Goal: Task Accomplishment & Management: Use online tool/utility

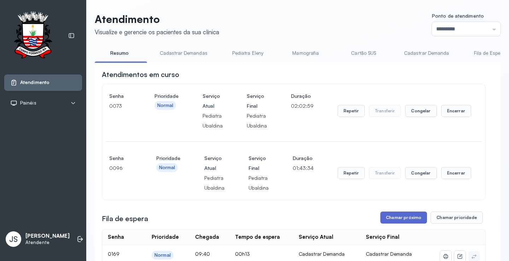
scroll to position [71, 0]
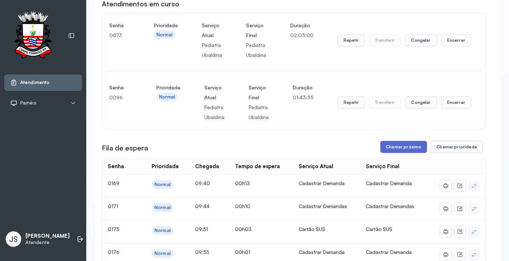
click at [401, 147] on button "Chamar próximo" at bounding box center [403, 147] width 47 height 12
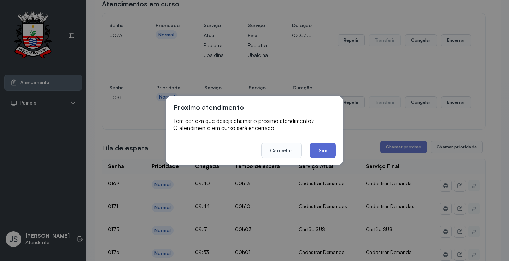
click at [327, 151] on button "Sim" at bounding box center [323, 151] width 26 height 16
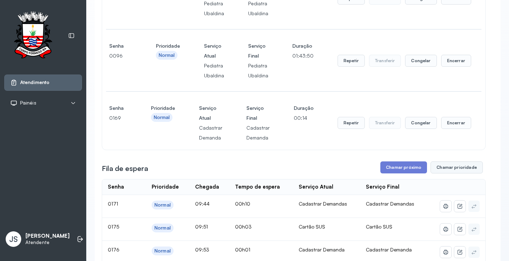
scroll to position [177, 0]
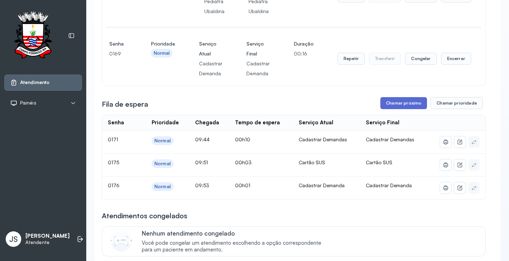
click at [400, 106] on button "Chamar próximo" at bounding box center [403, 103] width 47 height 12
click at [399, 104] on button "Chamar próximo" at bounding box center [403, 103] width 47 height 12
click at [401, 106] on button "Chamar próximo" at bounding box center [403, 103] width 47 height 12
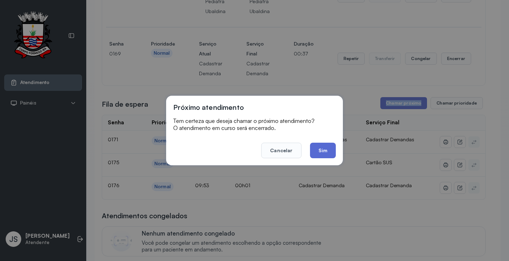
click at [325, 148] on button "Sim" at bounding box center [323, 151] width 26 height 16
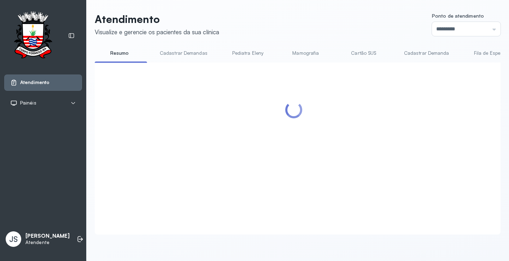
click at [325, 148] on div at bounding box center [294, 140] width 384 height 141
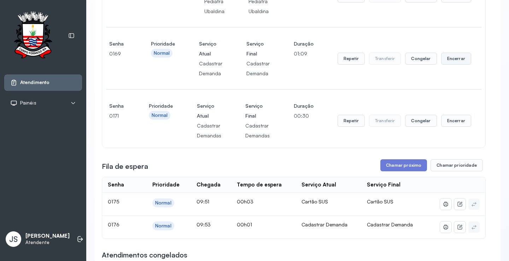
click at [445, 59] on button "Encerrar" at bounding box center [456, 59] width 30 height 12
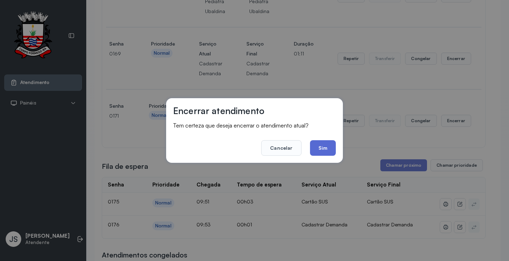
click at [325, 151] on button "Sim" at bounding box center [323, 148] width 26 height 16
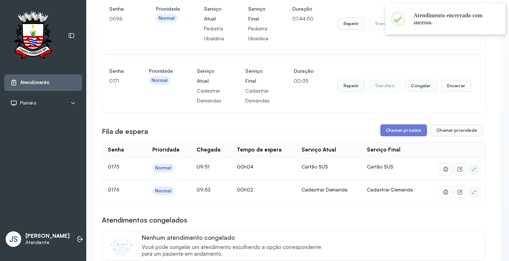
scroll to position [106, 0]
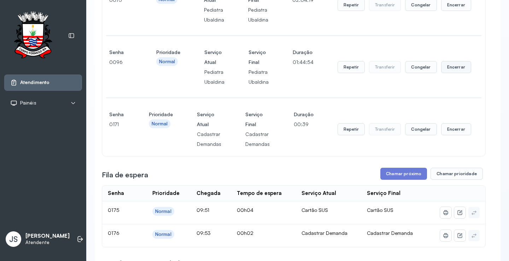
click at [452, 70] on button "Encerrar" at bounding box center [456, 67] width 30 height 12
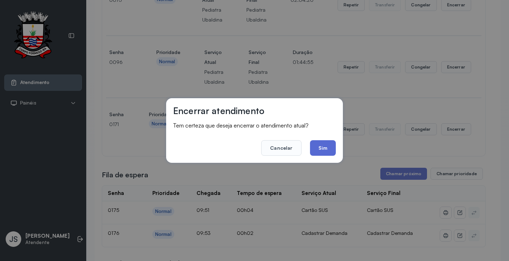
click at [332, 142] on button "Sim" at bounding box center [323, 148] width 26 height 16
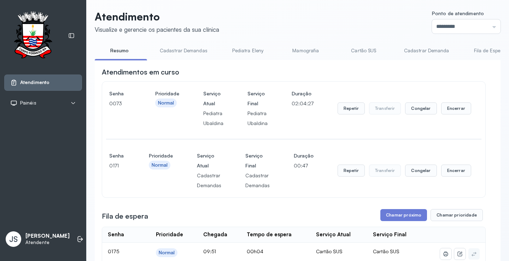
scroll to position [0, 0]
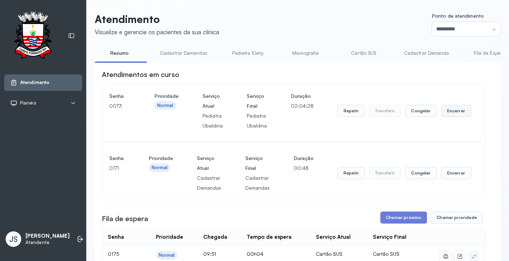
click at [457, 115] on button "Encerrar" at bounding box center [456, 111] width 30 height 12
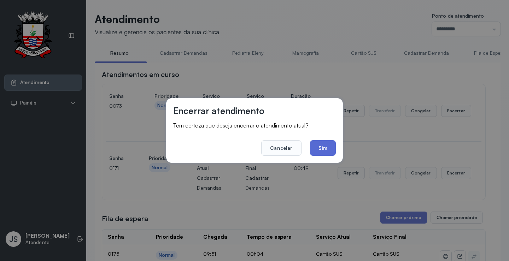
click at [332, 148] on button "Sim" at bounding box center [323, 148] width 26 height 16
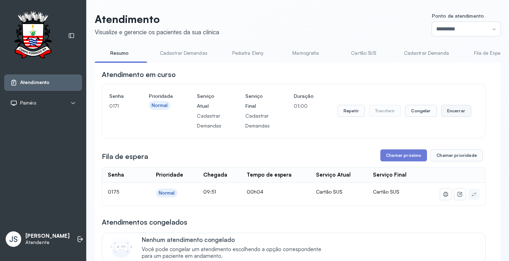
click at [452, 115] on button "Encerrar" at bounding box center [456, 111] width 30 height 12
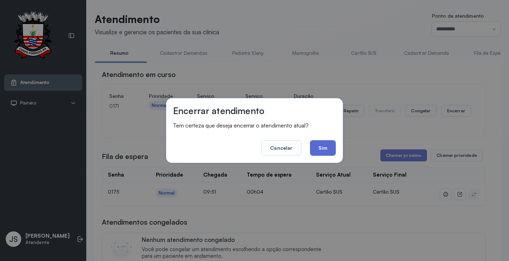
click at [332, 150] on button "Sim" at bounding box center [323, 148] width 26 height 16
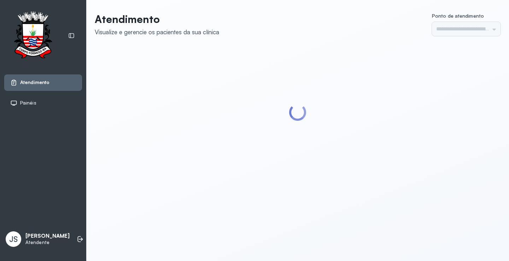
type input "*********"
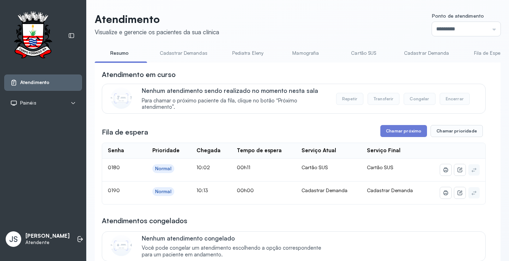
click at [421, 54] on link "Cadastrar Demanda" at bounding box center [426, 53] width 59 height 12
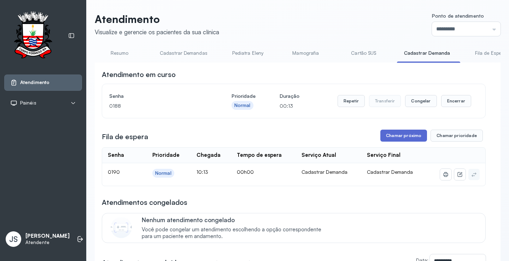
click at [404, 140] on button "Chamar próximo" at bounding box center [403, 136] width 47 height 12
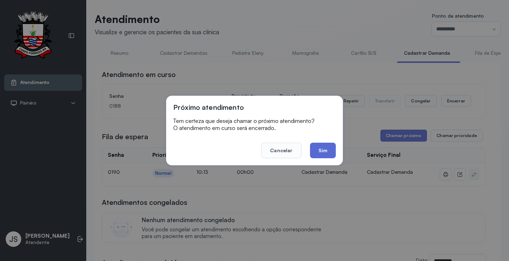
click at [328, 150] on button "Sim" at bounding box center [323, 151] width 26 height 16
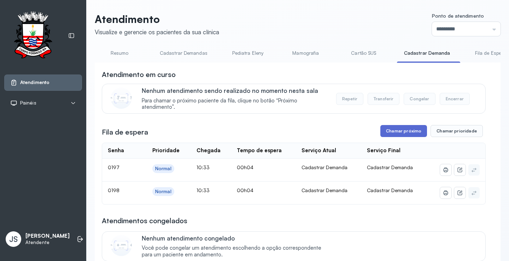
click at [401, 136] on button "Chamar próximo" at bounding box center [403, 131] width 47 height 12
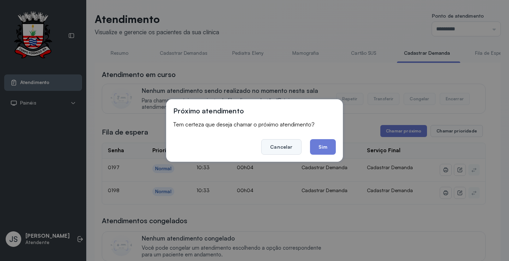
click at [287, 150] on button "Cancelar" at bounding box center [281, 147] width 40 height 16
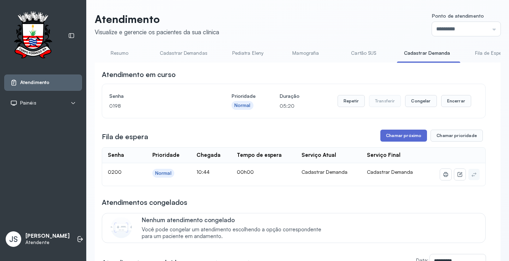
click at [411, 138] on button "Chamar próximo" at bounding box center [403, 136] width 47 height 12
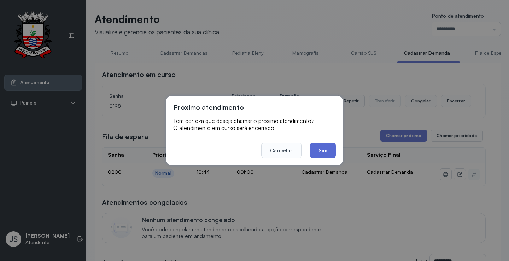
click at [319, 150] on button "Sim" at bounding box center [323, 151] width 26 height 16
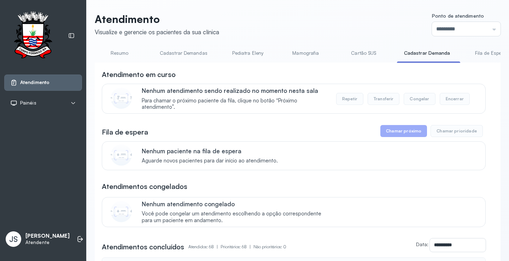
click at [119, 53] on link "Resumo" at bounding box center [119, 53] width 49 height 12
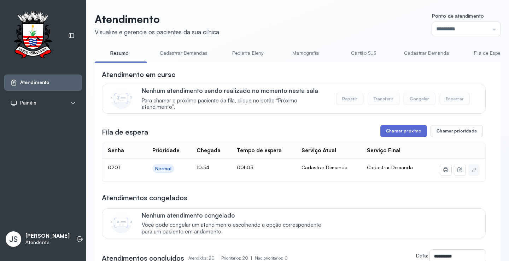
click at [414, 133] on button "Chamar próximo" at bounding box center [403, 131] width 47 height 12
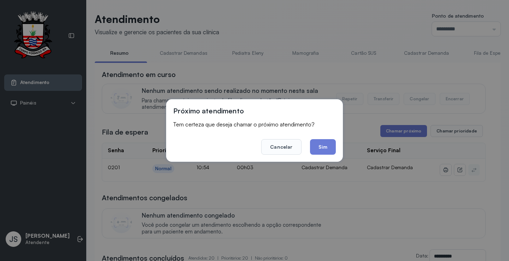
click at [324, 144] on button "Sim" at bounding box center [323, 147] width 26 height 16
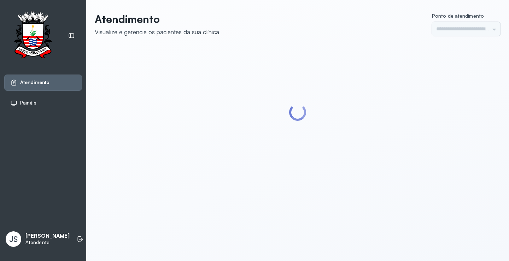
type input "*********"
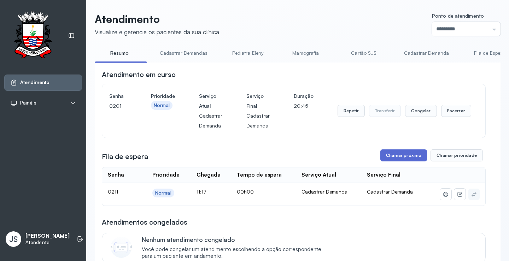
click at [391, 156] on button "Chamar próximo" at bounding box center [403, 156] width 47 height 12
click at [398, 158] on button "Chamar próximo" at bounding box center [403, 156] width 47 height 12
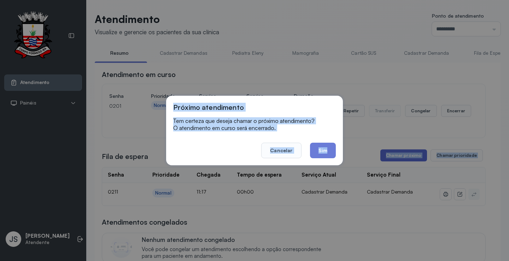
click at [398, 158] on div "Próximo atendimento Tem certeza que deseja chamar o próximo atendimento? O aten…" at bounding box center [254, 130] width 509 height 261
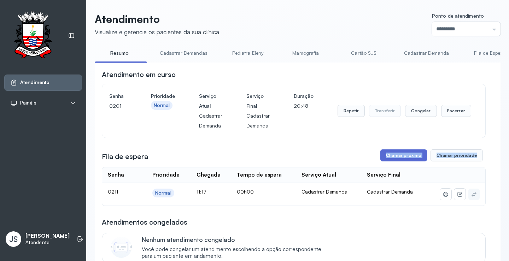
click at [397, 159] on button "Chamar próximo" at bounding box center [403, 156] width 47 height 12
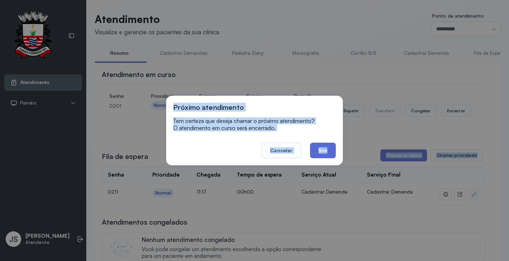
click at [324, 151] on button "Sim" at bounding box center [323, 151] width 26 height 16
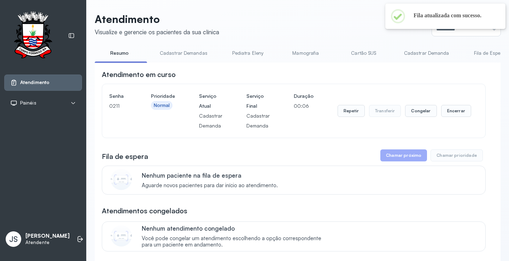
click at [302, 24] on header "Atendimento Visualize e gerencie os pacientes da sua clínica Ponto de atendimen…" at bounding box center [298, 24] width 406 height 23
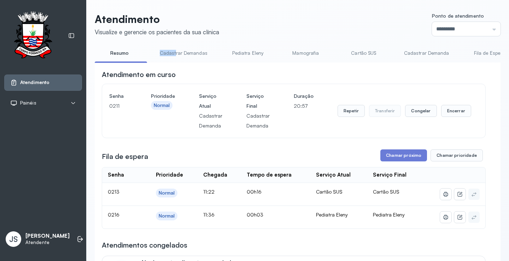
drag, startPoint x: 141, startPoint y: 61, endPoint x: 175, endPoint y: 61, distance: 33.2
click at [175, 61] on ul "Resumo Cadastrar Demandas Pediatra Eleny Mamografia Cartão SUS Cadastrar Demand…" at bounding box center [298, 55] width 406 height 16
click at [156, 61] on li "Cadastrar Demandas" at bounding box center [185, 55] width 65 height 16
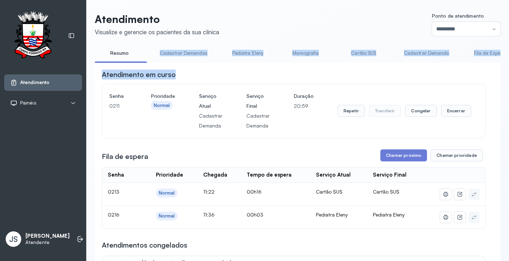
drag, startPoint x: 142, startPoint y: 62, endPoint x: 266, endPoint y: 68, distance: 123.5
drag, startPoint x: 97, startPoint y: 62, endPoint x: 262, endPoint y: 65, distance: 165.5
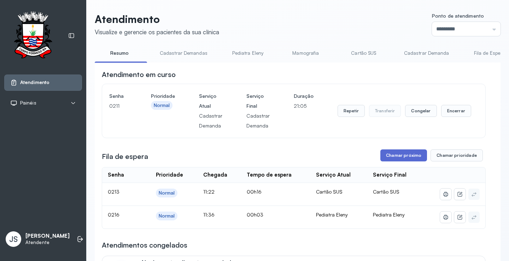
click at [403, 157] on button "Chamar próximo" at bounding box center [403, 156] width 47 height 12
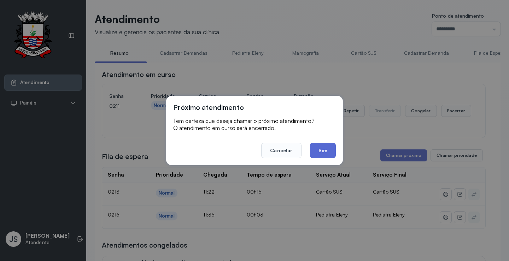
click at [331, 152] on button "Sim" at bounding box center [323, 151] width 26 height 16
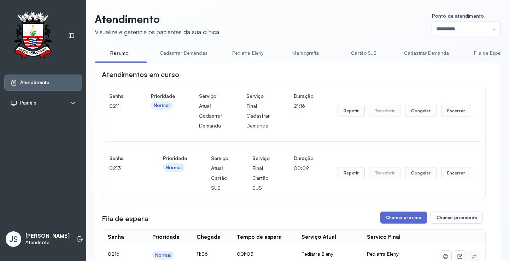
click at [406, 216] on button "Chamar próximo" at bounding box center [403, 218] width 47 height 12
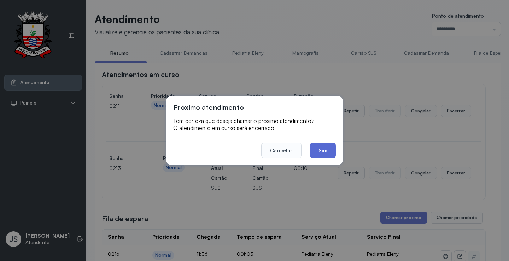
click at [323, 151] on button "Sim" at bounding box center [323, 151] width 26 height 16
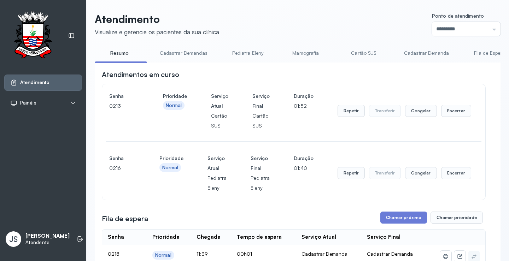
scroll to position [106, 0]
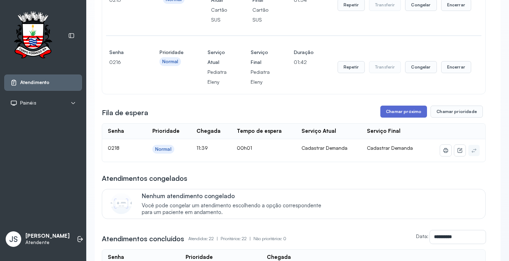
click at [397, 116] on button "Chamar próximo" at bounding box center [403, 112] width 47 height 12
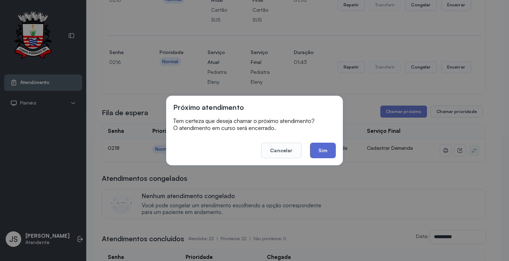
click at [330, 150] on button "Sim" at bounding box center [323, 151] width 26 height 16
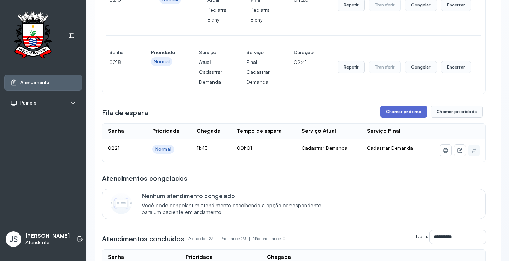
click at [401, 115] on button "Chamar próximo" at bounding box center [403, 112] width 47 height 12
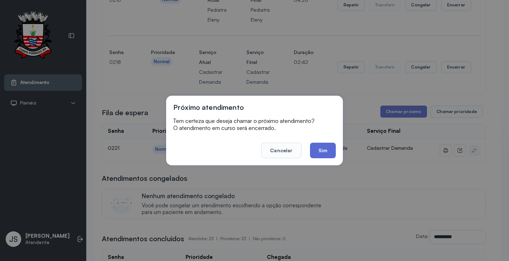
click at [327, 151] on button "Sim" at bounding box center [323, 151] width 26 height 16
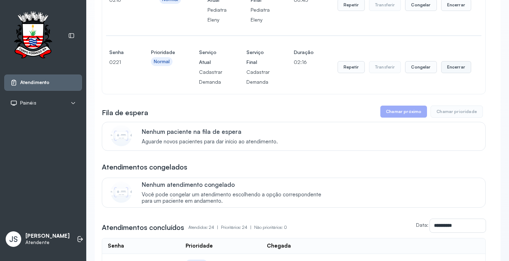
click at [452, 68] on button "Encerrar" at bounding box center [456, 67] width 30 height 12
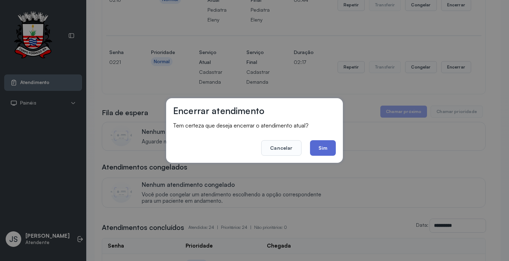
click at [334, 148] on button "Sim" at bounding box center [323, 148] width 26 height 16
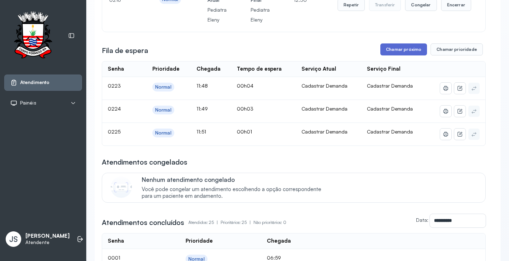
click at [407, 51] on button "Chamar próximo" at bounding box center [403, 49] width 47 height 12
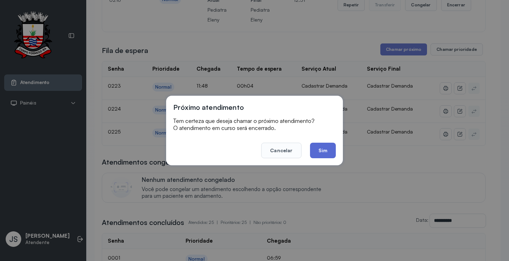
click at [325, 146] on button "Sim" at bounding box center [323, 151] width 26 height 16
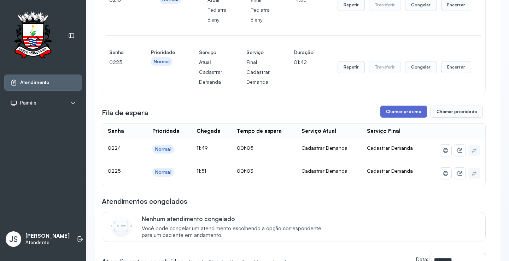
click at [392, 113] on button "Chamar próximo" at bounding box center [403, 112] width 47 height 12
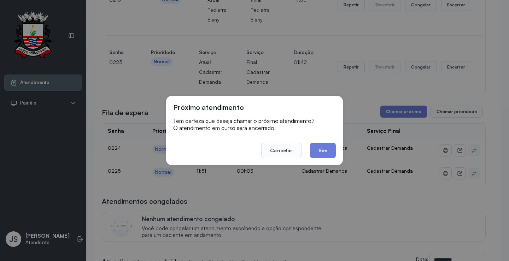
drag, startPoint x: 392, startPoint y: 113, endPoint x: 370, endPoint y: 118, distance: 22.0
click at [392, 113] on div "Próximo atendimento Tem certeza que deseja chamar o próximo atendimento? O aten…" at bounding box center [254, 130] width 509 height 261
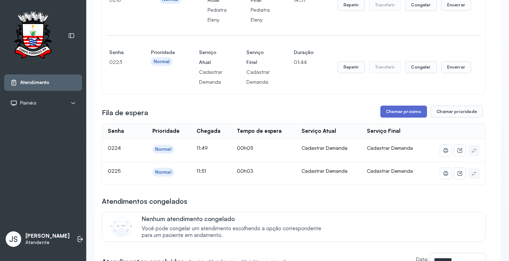
click at [400, 112] on button "Chamar próximo" at bounding box center [403, 112] width 47 height 12
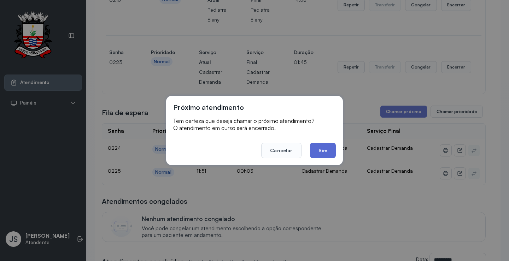
click at [326, 145] on button "Sim" at bounding box center [323, 151] width 26 height 16
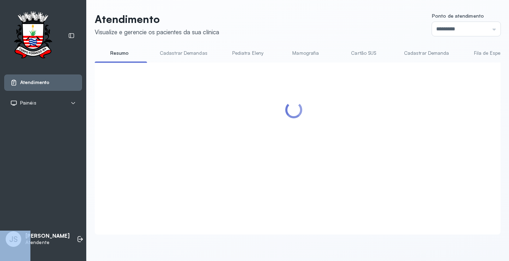
drag, startPoint x: 326, startPoint y: 145, endPoint x: 358, endPoint y: 141, distance: 32.4
click at [326, 145] on div at bounding box center [294, 140] width 384 height 141
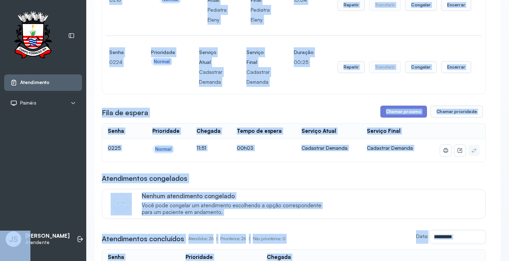
click at [432, 200] on div "Nenhum atendimento congelado Você pode congelar um atendimento escolhendo a opç…" at bounding box center [309, 204] width 335 height 24
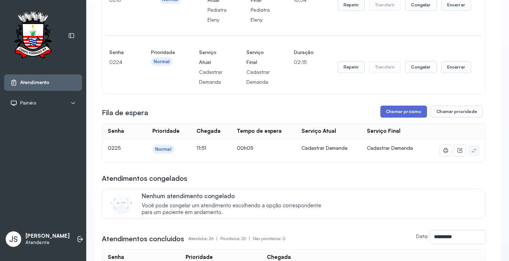
click at [408, 113] on button "Chamar próximo" at bounding box center [403, 112] width 47 height 12
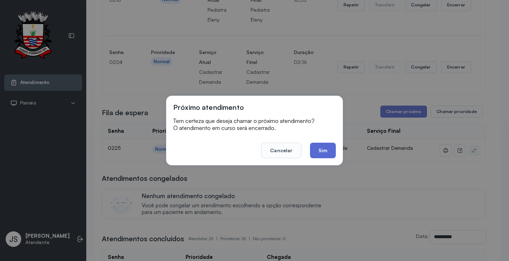
click at [327, 147] on button "Sim" at bounding box center [323, 151] width 26 height 16
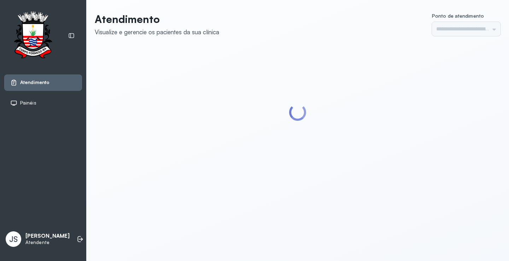
type input "*********"
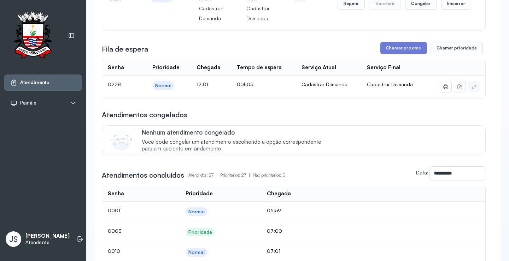
scroll to position [177, 0]
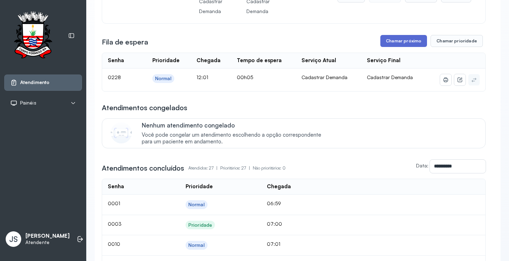
click at [403, 43] on button "Chamar próximo" at bounding box center [403, 41] width 47 height 12
click at [405, 39] on button "Chamar próximo" at bounding box center [403, 41] width 47 height 12
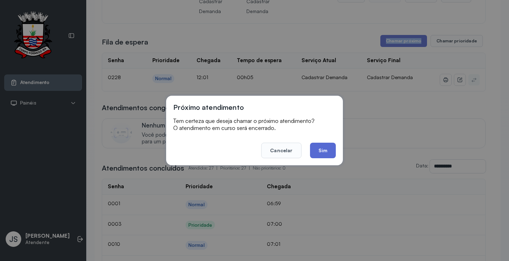
click at [325, 152] on button "Sim" at bounding box center [323, 151] width 26 height 16
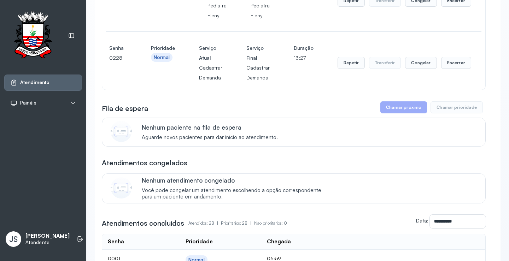
scroll to position [106, 0]
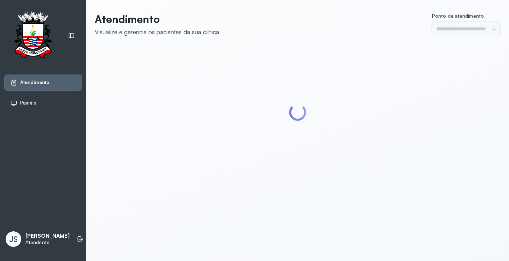
type input "*********"
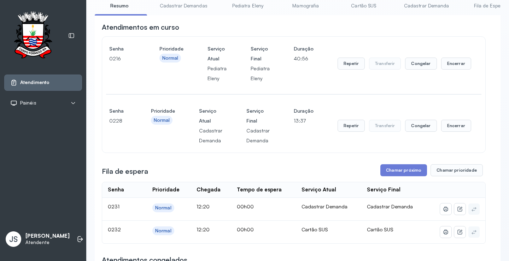
scroll to position [106, 0]
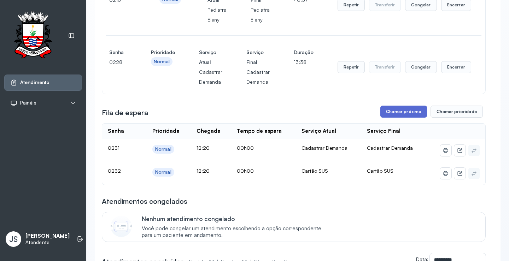
click at [405, 118] on button "Chamar próximo" at bounding box center [403, 112] width 47 height 12
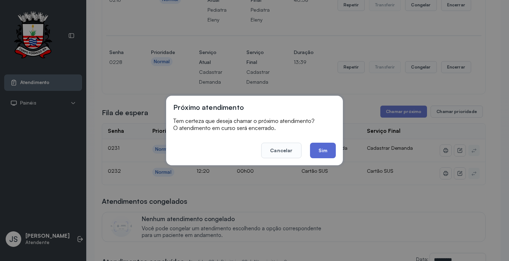
click at [325, 149] on button "Sim" at bounding box center [323, 151] width 26 height 16
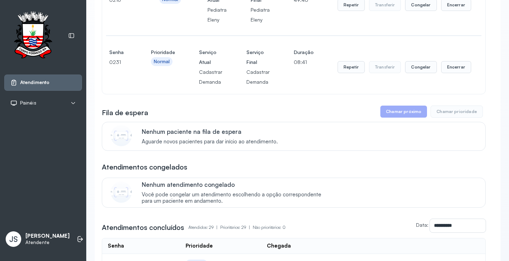
scroll to position [177, 0]
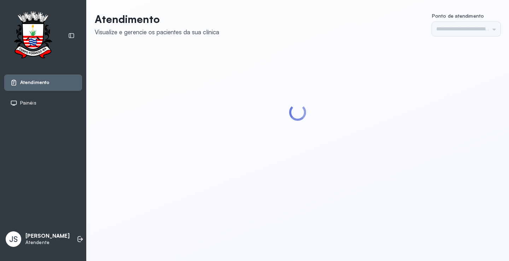
type input "*********"
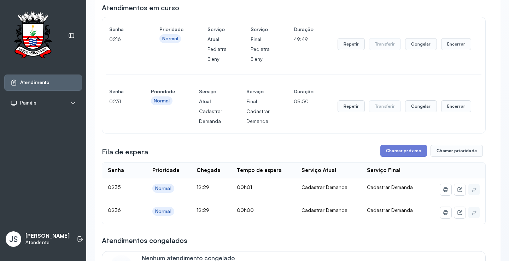
scroll to position [141, 0]
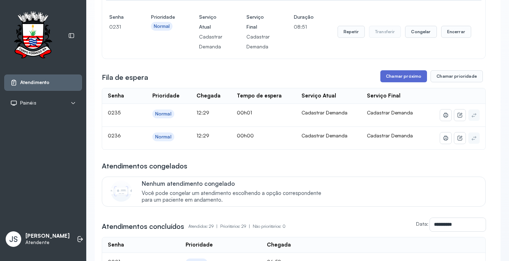
click at [404, 76] on button "Chamar próximo" at bounding box center [403, 76] width 47 height 12
click at [398, 78] on button "Chamar próximo" at bounding box center [403, 76] width 47 height 12
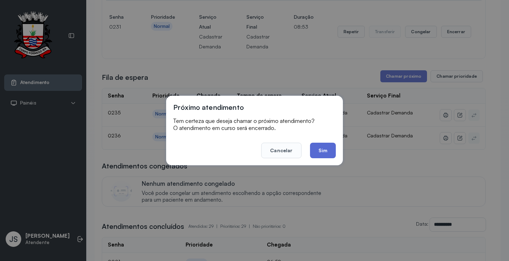
click at [325, 150] on button "Sim" at bounding box center [323, 151] width 26 height 16
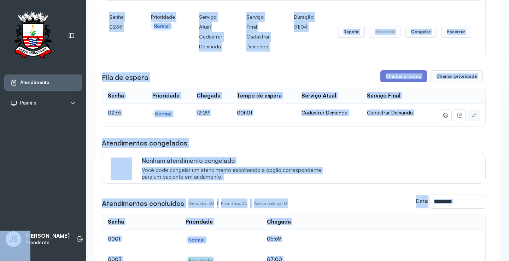
click at [363, 154] on div "Atendimentos congelados Nenhum atendimento congelado Você pode congelar um aten…" at bounding box center [294, 161] width 384 height 46
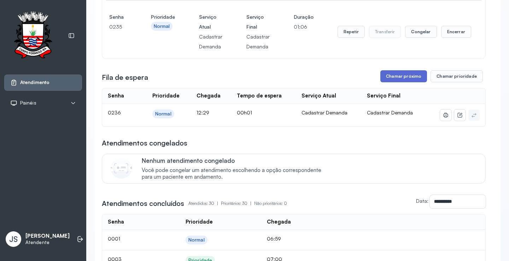
click at [397, 78] on button "Chamar próximo" at bounding box center [403, 76] width 47 height 12
click at [400, 77] on button "Chamar próximo" at bounding box center [403, 76] width 47 height 12
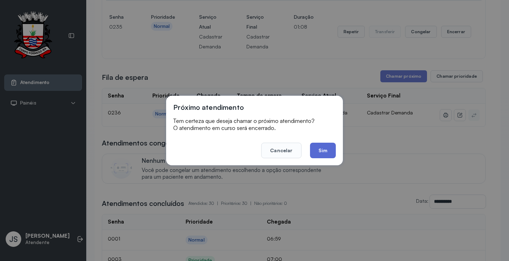
click at [325, 146] on button "Sim" at bounding box center [323, 151] width 26 height 16
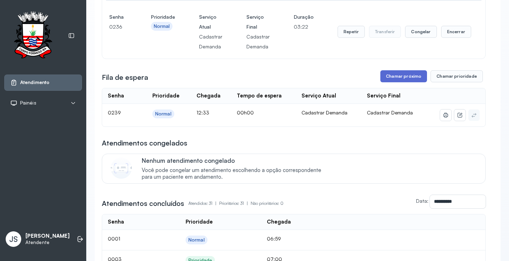
click at [410, 76] on button "Chamar próximo" at bounding box center [403, 76] width 47 height 12
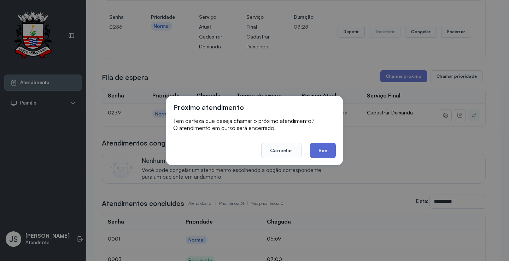
click at [322, 152] on button "Sim" at bounding box center [323, 151] width 26 height 16
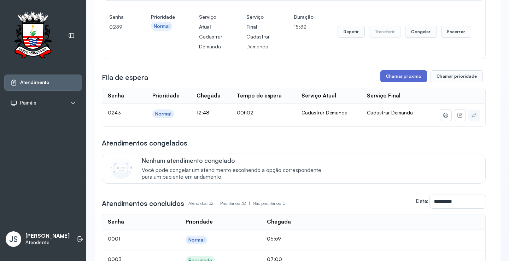
click at [401, 76] on button "Chamar próximo" at bounding box center [403, 76] width 47 height 12
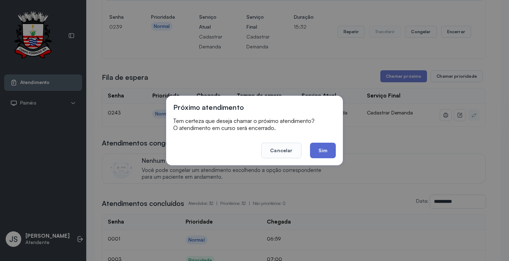
click at [320, 151] on button "Sim" at bounding box center [323, 151] width 26 height 16
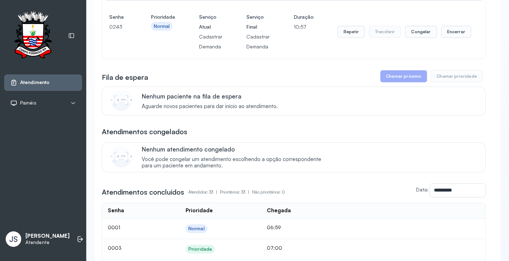
click at [35, 243] on p "Atendente" at bounding box center [47, 243] width 44 height 6
click at [79, 241] on icon at bounding box center [81, 239] width 4 height 3
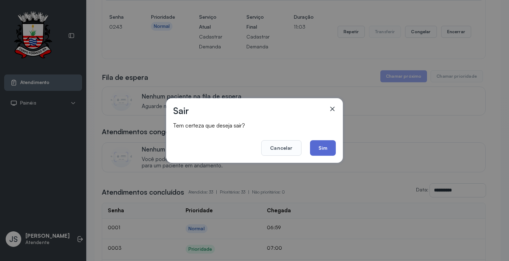
click at [318, 147] on button "Sim" at bounding box center [323, 148] width 26 height 16
